Goal: Check status: Check status

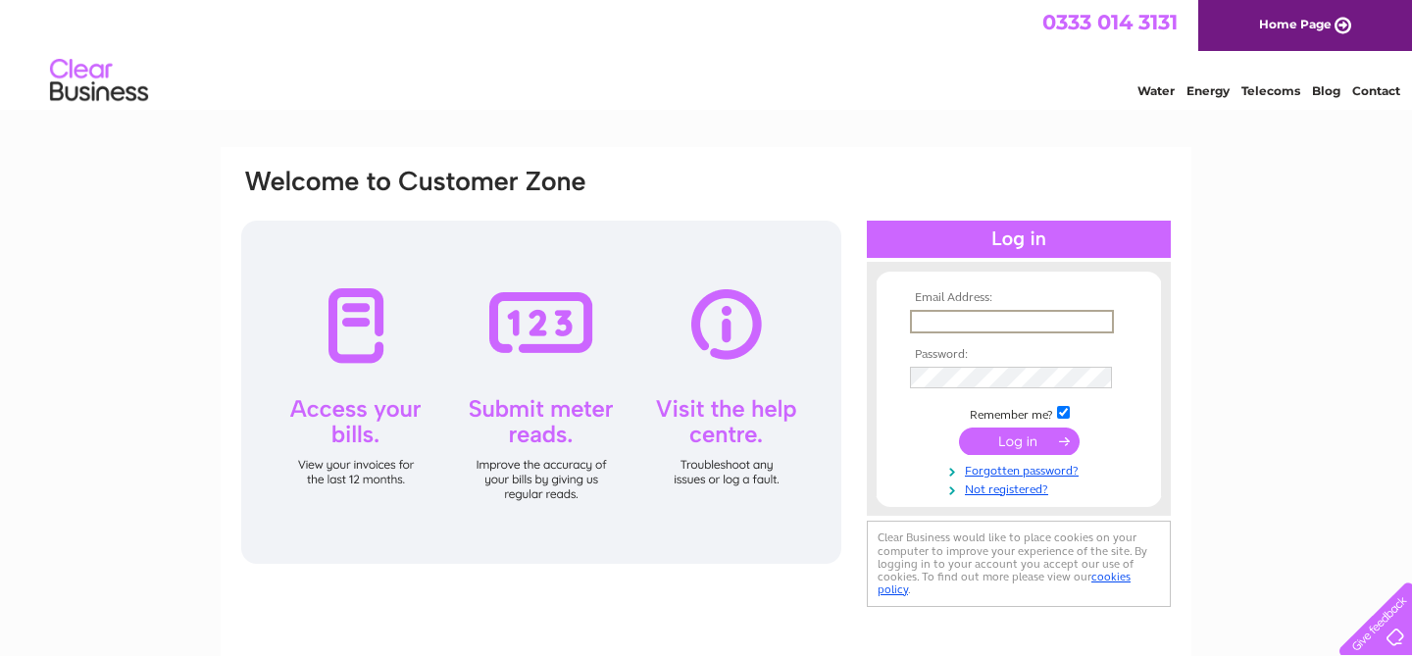
click at [957, 319] on input "text" at bounding box center [1012, 322] width 204 height 24
type input "jaih71@hotmail.com"
click at [1027, 448] on input "submit" at bounding box center [1019, 440] width 121 height 27
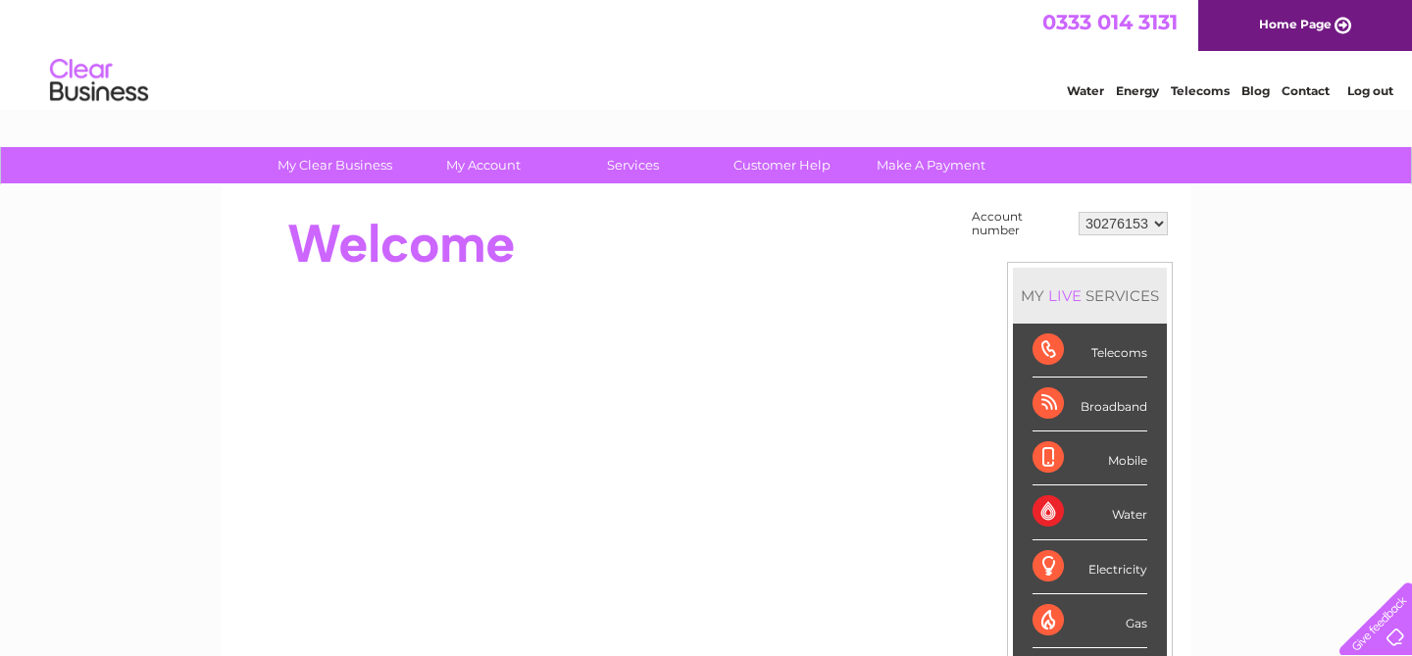
click at [1100, 403] on div "Broadband" at bounding box center [1089, 404] width 115 height 54
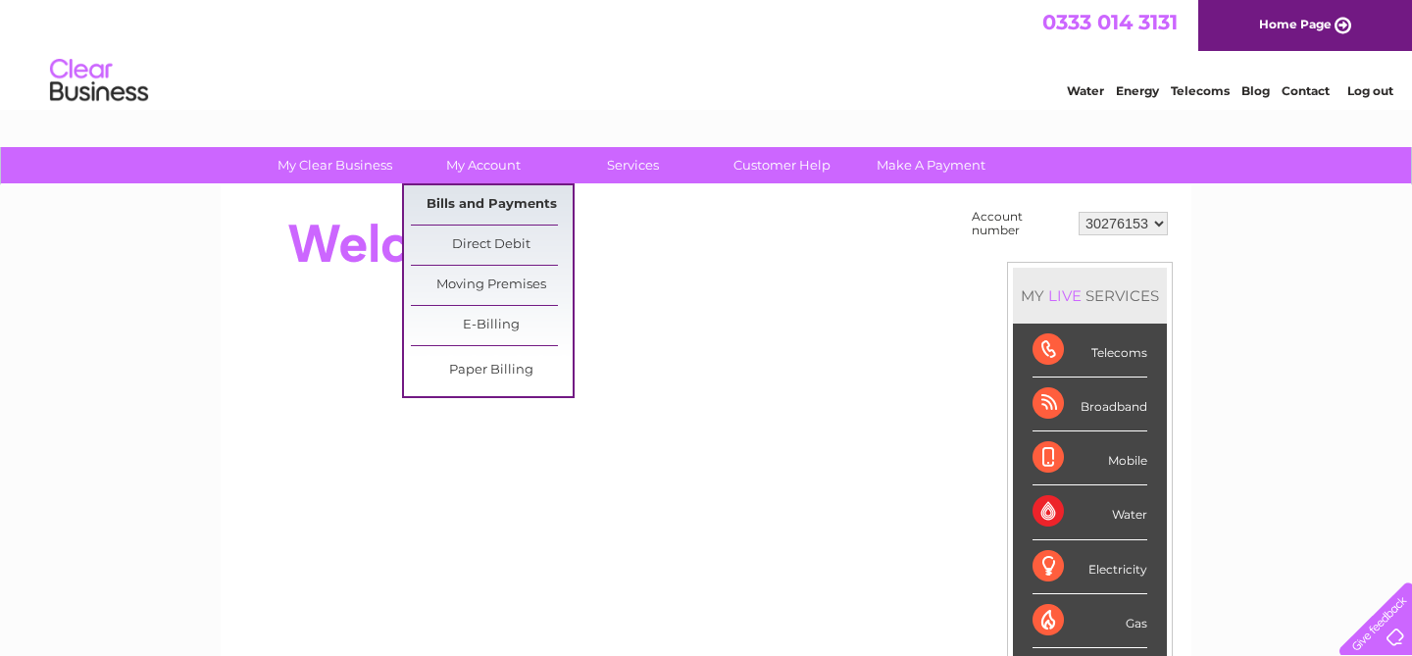
click at [487, 200] on link "Bills and Payments" at bounding box center [492, 204] width 162 height 39
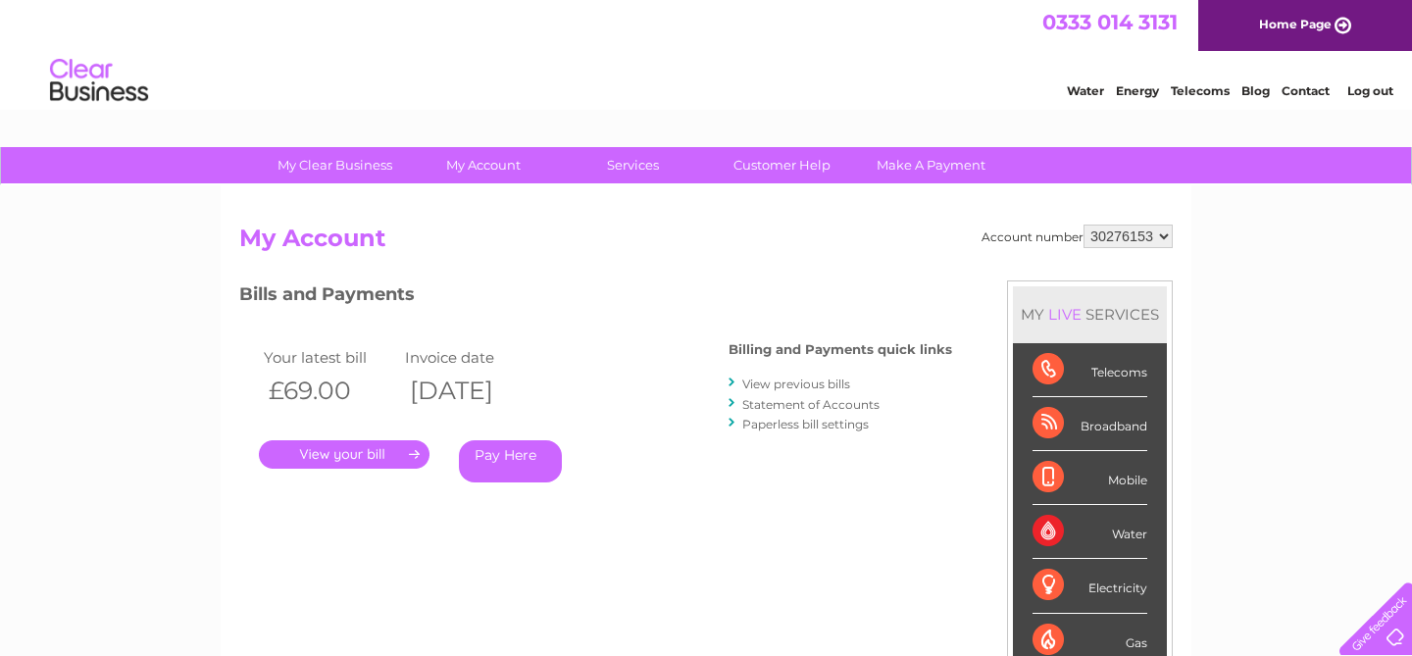
click at [626, 270] on div "Account number 30276153 My Account MY LIVE SERVICES Telecoms Broadband Mobile W…" at bounding box center [705, 520] width 933 height 590
